Goal: Transaction & Acquisition: Book appointment/travel/reservation

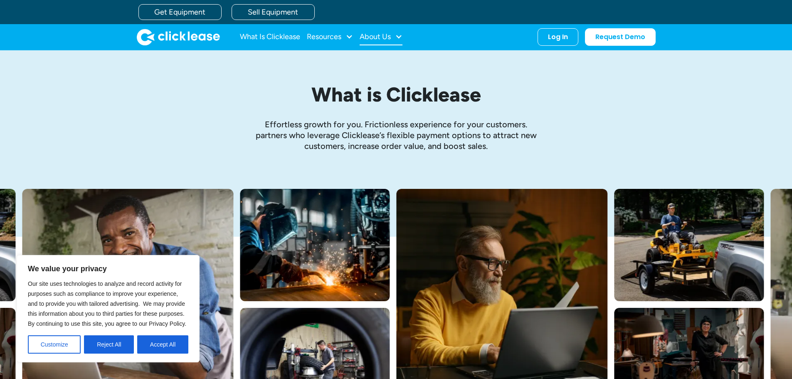
click at [367, 37] on div "About Us" at bounding box center [375, 37] width 31 height 0
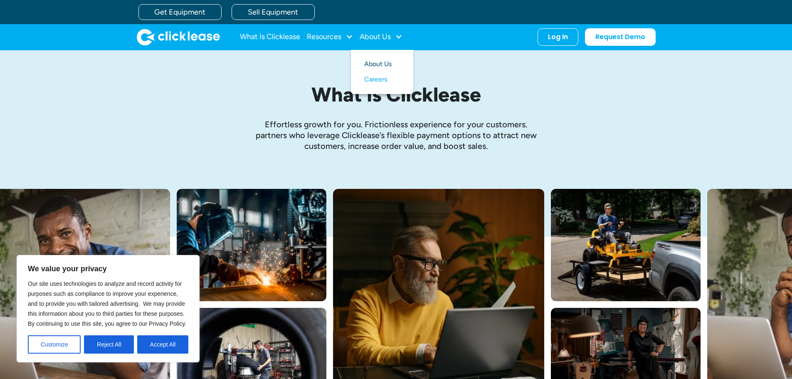
click at [377, 64] on link "About Us" at bounding box center [382, 64] width 36 height 15
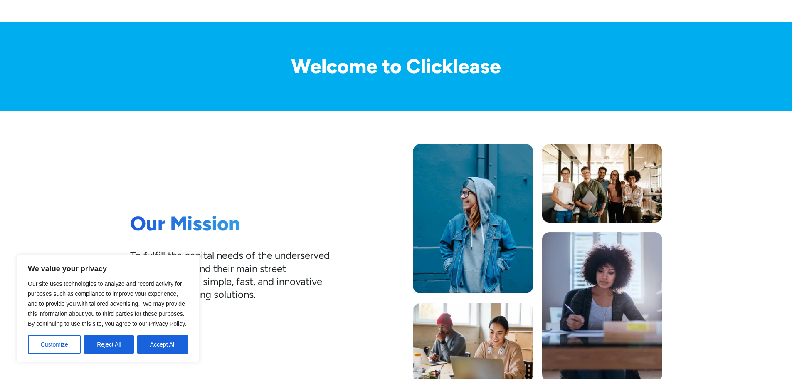
scroll to position [83, 0]
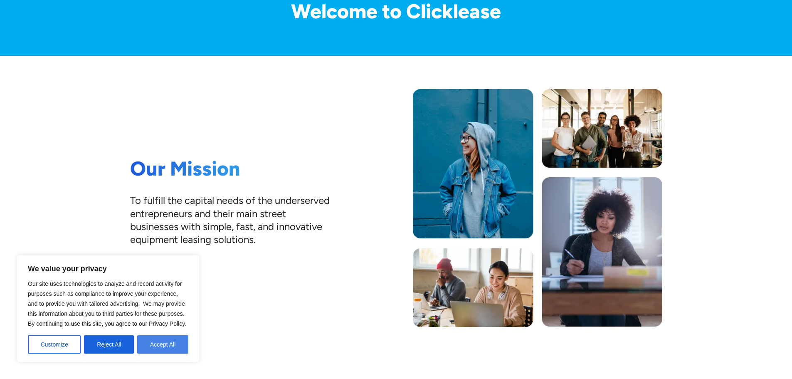
click at [170, 352] on button "Accept All" at bounding box center [162, 344] width 51 height 18
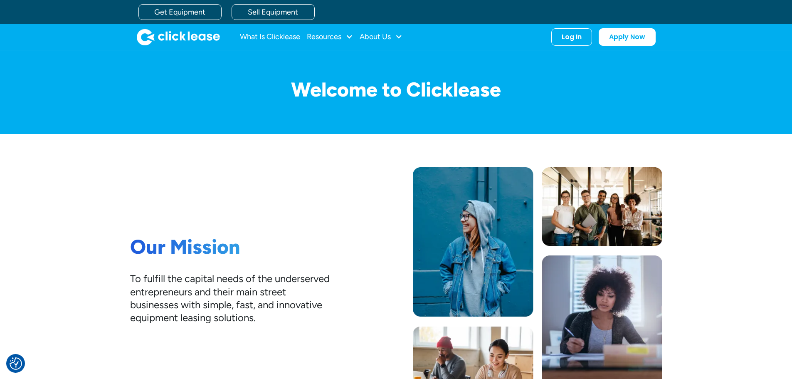
scroll to position [0, 0]
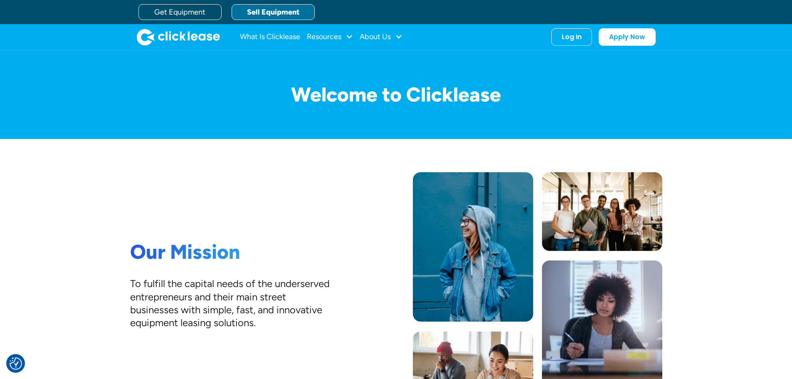
click at [262, 13] on link "Sell Equipment" at bounding box center [272, 12] width 83 height 16
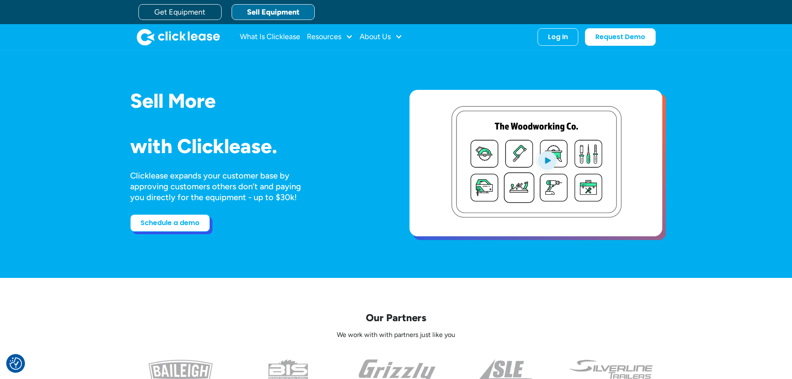
click at [161, 227] on link "Schedule a demo" at bounding box center [170, 222] width 80 height 17
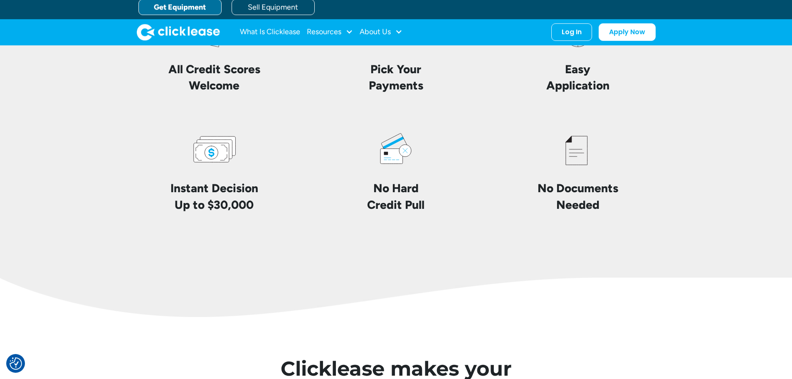
scroll to position [1995, 0]
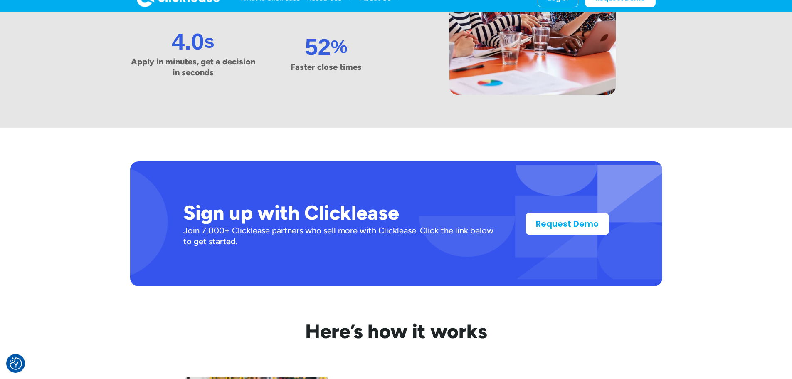
scroll to position [582, 0]
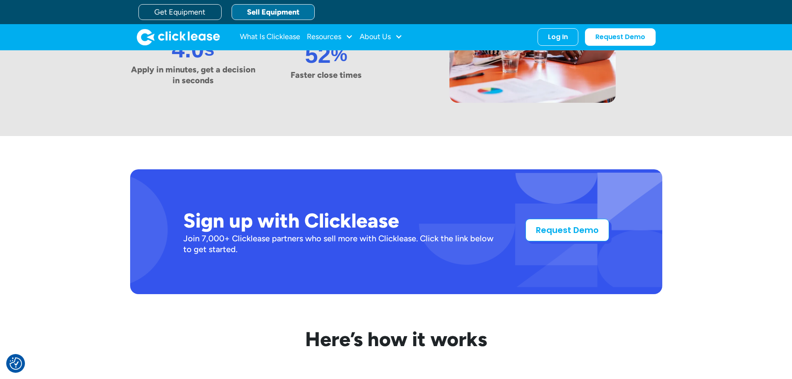
click at [579, 231] on link "Request Demo" at bounding box center [567, 230] width 84 height 22
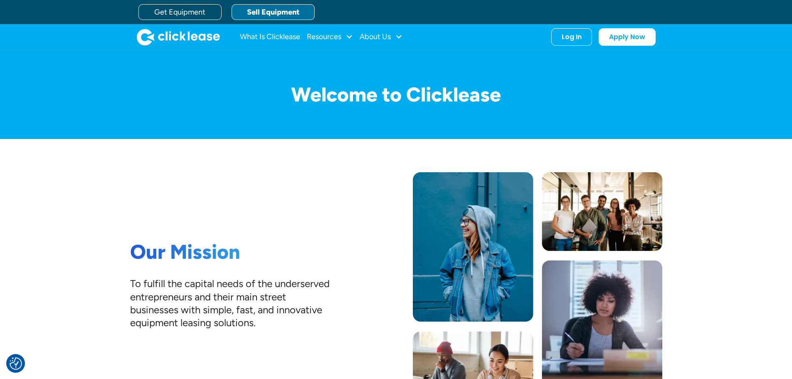
click at [273, 11] on link "Sell Equipment" at bounding box center [272, 12] width 83 height 16
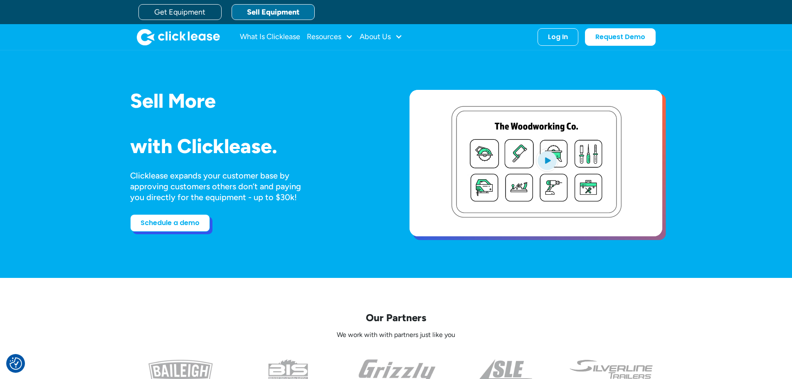
click at [192, 227] on link "Schedule a demo" at bounding box center [170, 222] width 80 height 17
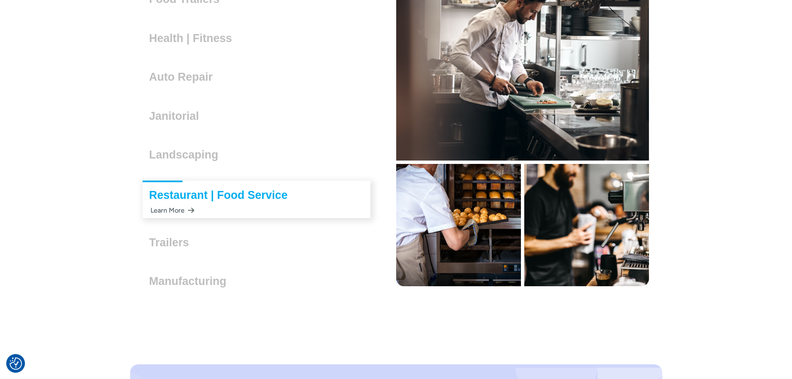
scroll to position [2452, 0]
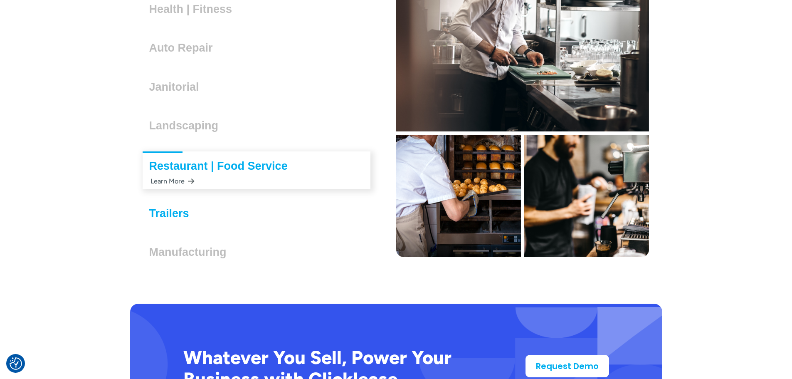
click at [171, 217] on h3 "Trailers" at bounding box center [172, 213] width 47 height 12
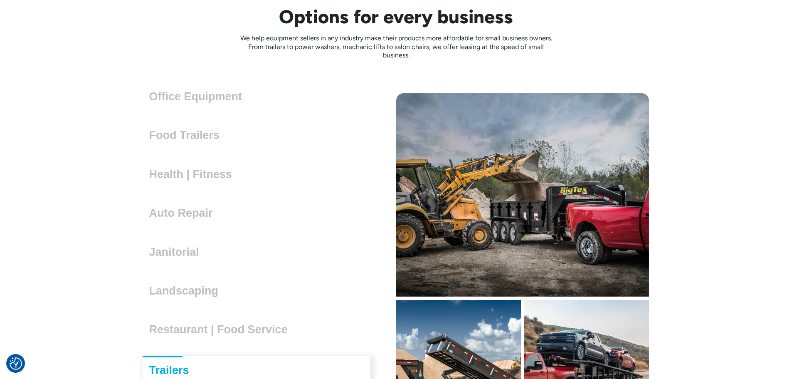
scroll to position [2327, 0]
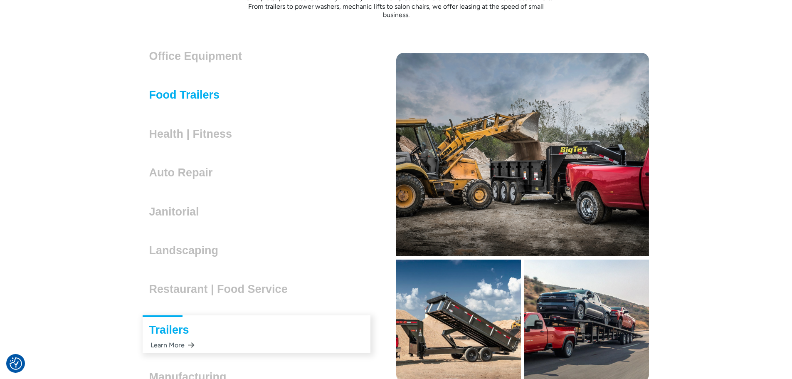
click at [199, 96] on h3 "Food Trailers" at bounding box center [187, 95] width 77 height 12
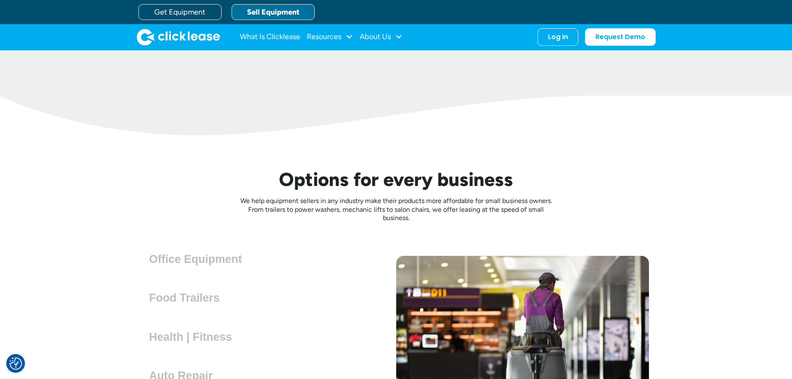
scroll to position [2115, 0]
